Goal: Check status: Check status

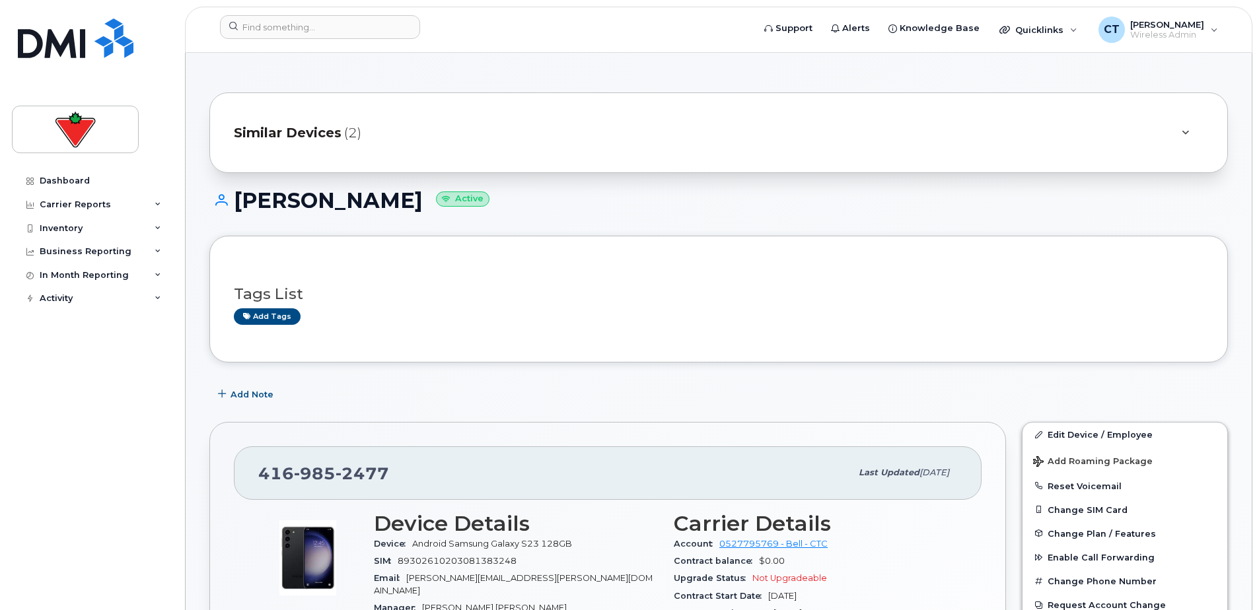
scroll to position [330, 0]
click at [63, 52] on img at bounding box center [76, 38] width 116 height 40
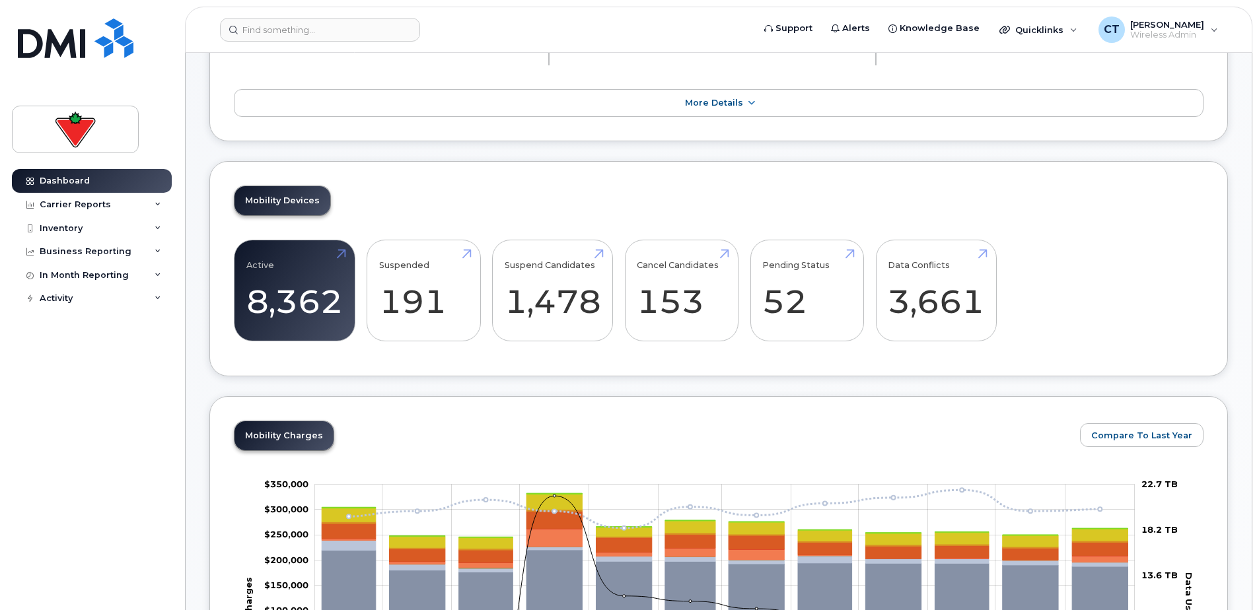
scroll to position [132, 0]
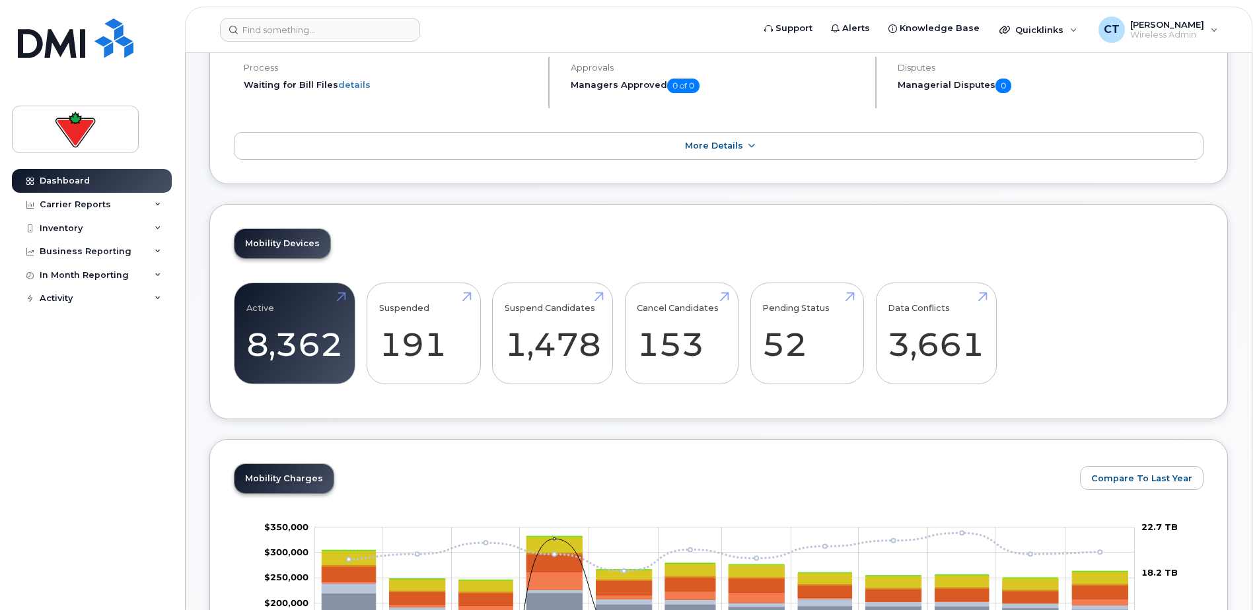
drag, startPoint x: 240, startPoint y: 421, endPoint x: 189, endPoint y: 437, distance: 53.5
click at [542, 334] on link "Suspend Candidates 1,478" at bounding box center [553, 333] width 96 height 87
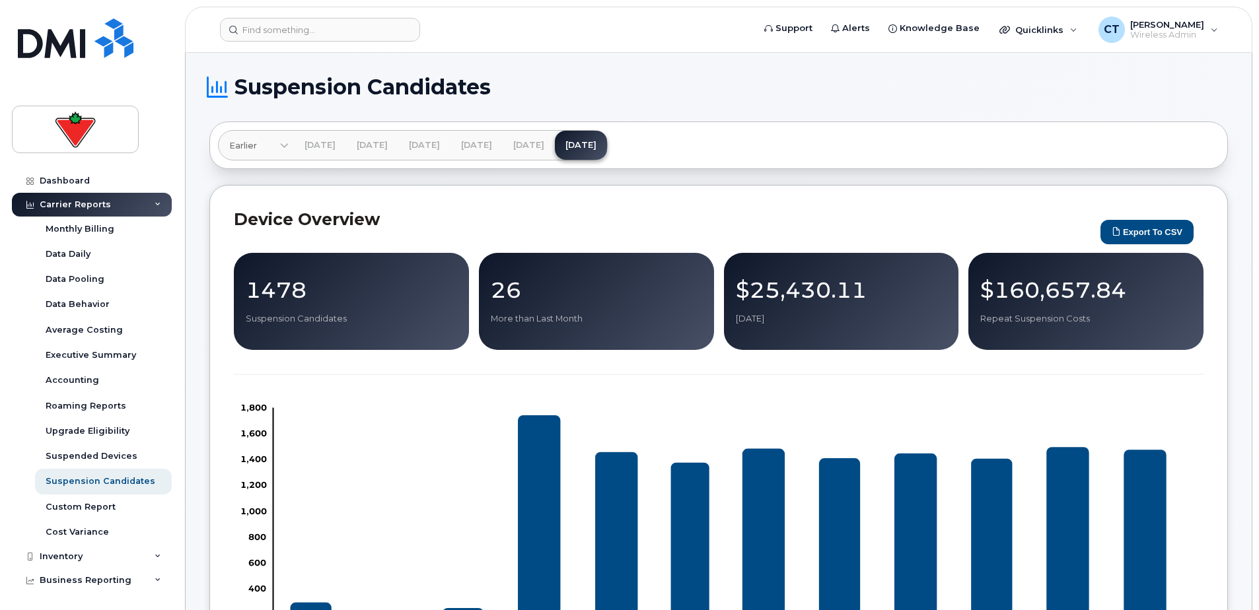
drag, startPoint x: 781, startPoint y: 87, endPoint x: 681, endPoint y: 69, distance: 102.0
click at [70, 42] on img at bounding box center [76, 38] width 116 height 40
